Goal: Check status: Check status

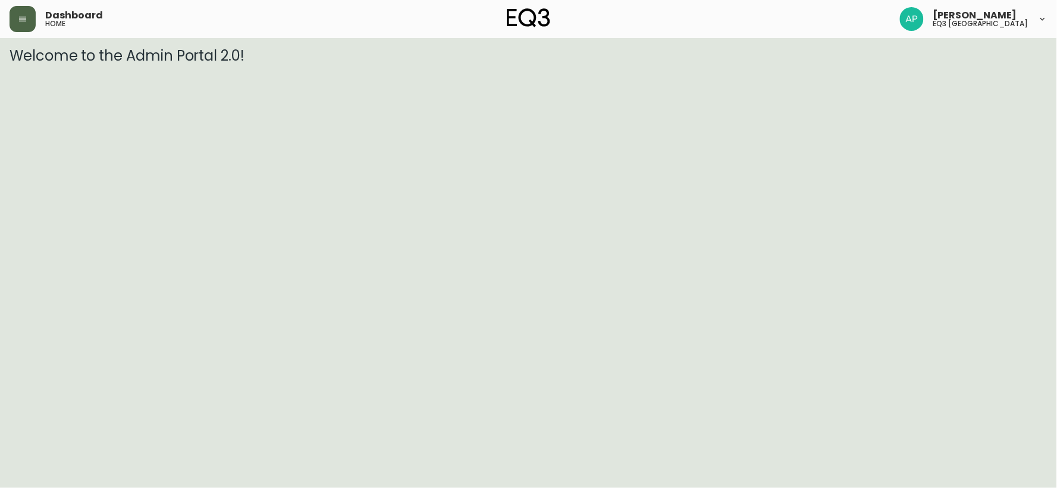
click at [16, 21] on button "button" at bounding box center [23, 19] width 26 height 26
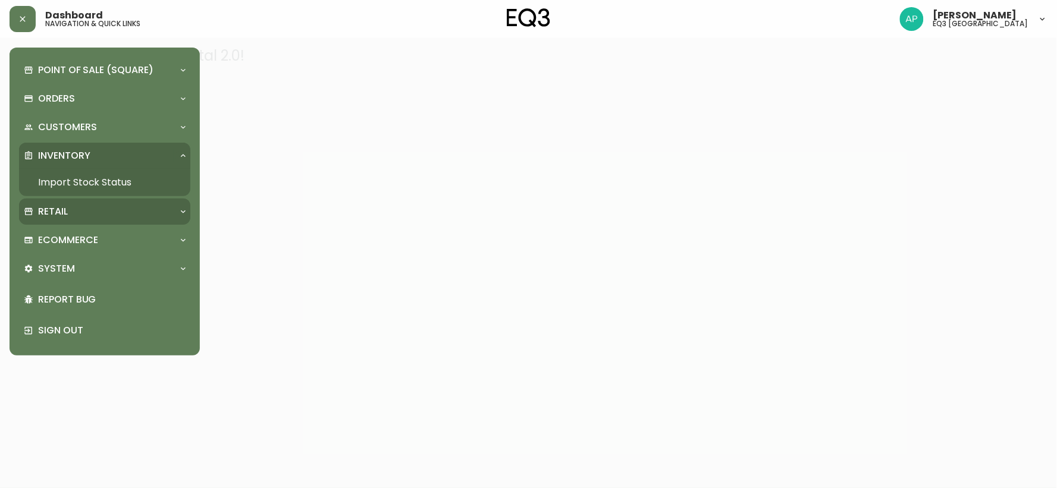
click at [86, 205] on div "Retail" at bounding box center [99, 211] width 150 height 13
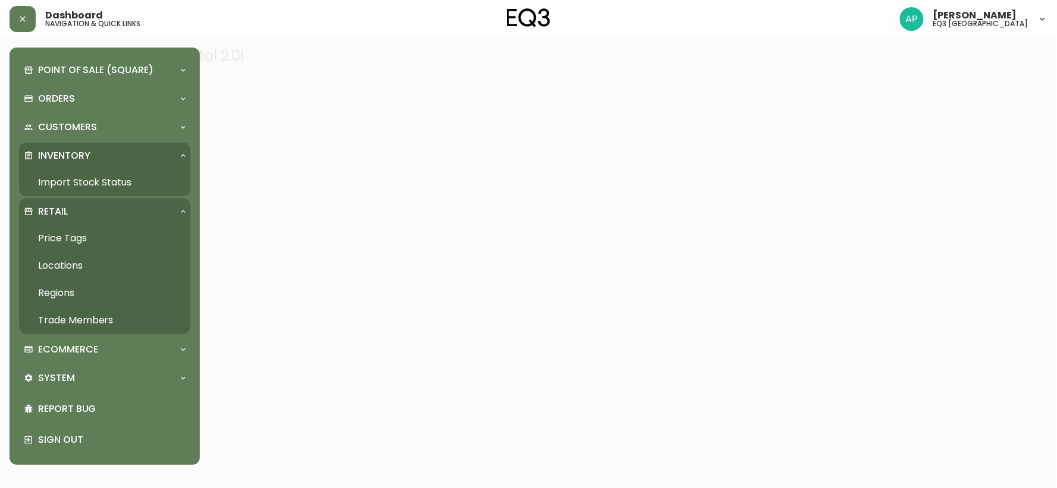
click at [107, 181] on link "Import Stock Status" at bounding box center [104, 182] width 171 height 27
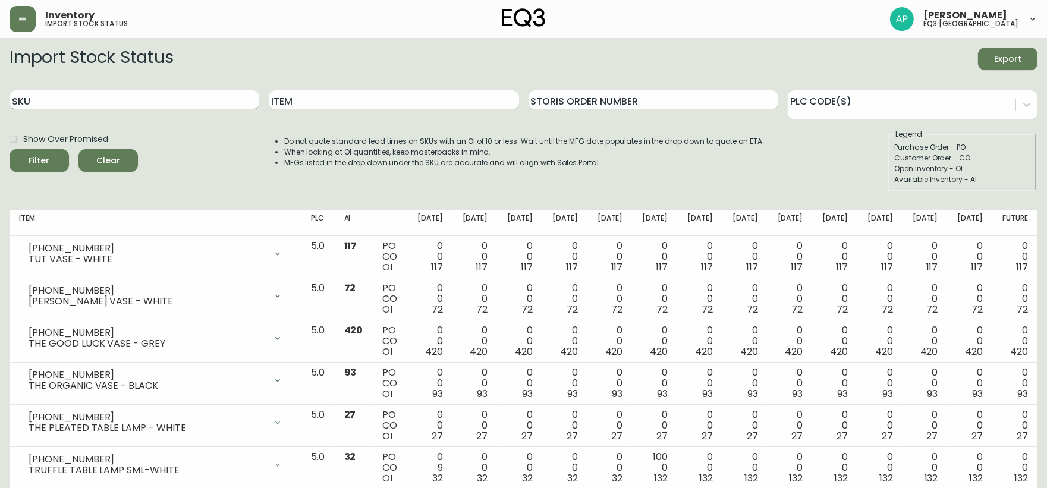
click at [136, 105] on input "SKU" at bounding box center [135, 99] width 250 height 19
paste input "[PHONE_NUMBER]"
type input "[PHONE_NUMBER]"
click at [10, 149] on button "Filter" at bounding box center [39, 160] width 59 height 23
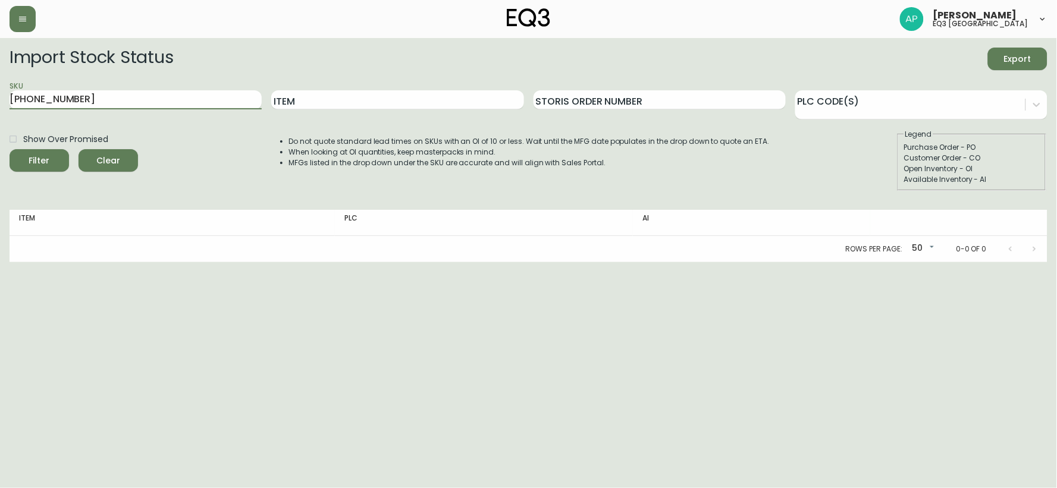
drag, startPoint x: 87, startPoint y: 93, endPoint x: 0, endPoint y: 95, distance: 87.4
click at [0, 95] on main "Import Stock Status Export SKU [PHONE_NUMBER] Item Storis Order Number PLC Code…" at bounding box center [528, 150] width 1057 height 224
paste input "[PHONE_NUMBER]"
type input "[PHONE_NUMBER]"
click at [10, 149] on button "Filter" at bounding box center [39, 160] width 59 height 23
